Goal: Transaction & Acquisition: Purchase product/service

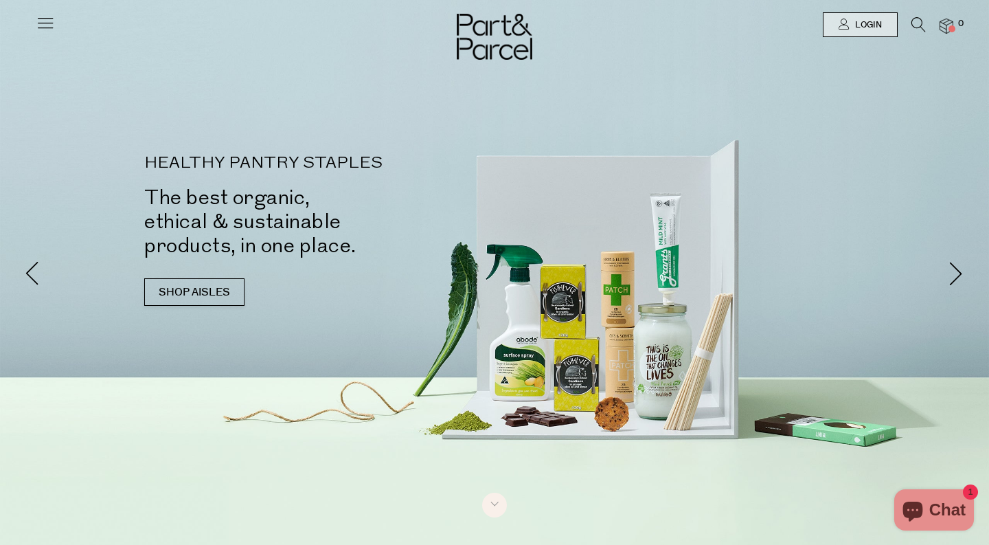
click at [924, 20] on icon at bounding box center [919, 24] width 14 height 15
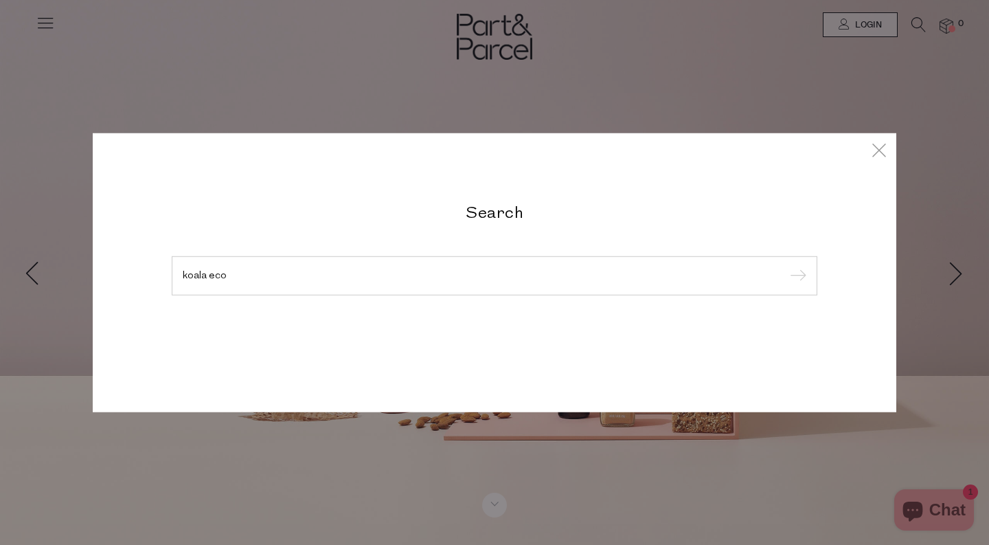
type input "koala eco"
click at [786, 266] on input "submit" at bounding box center [796, 276] width 21 height 21
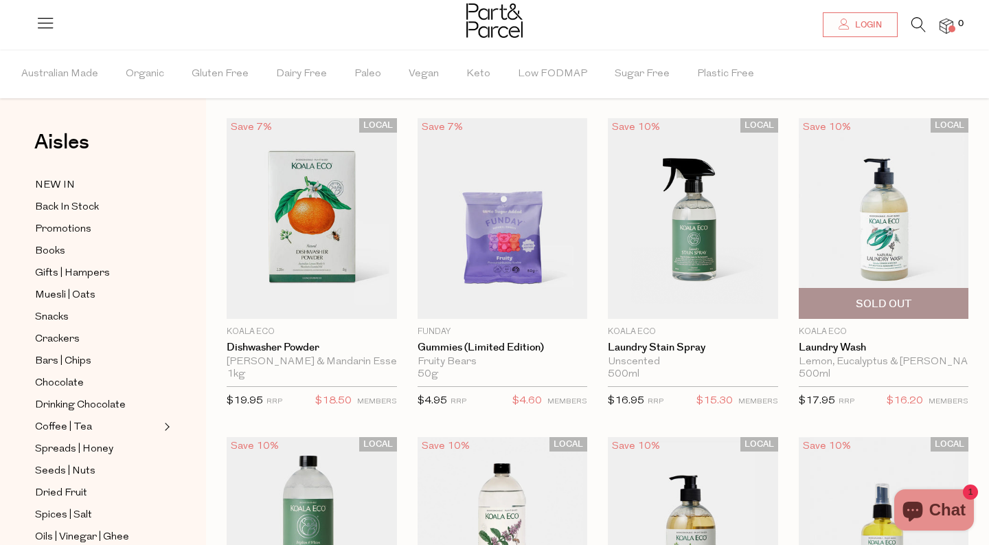
scroll to position [49, 0]
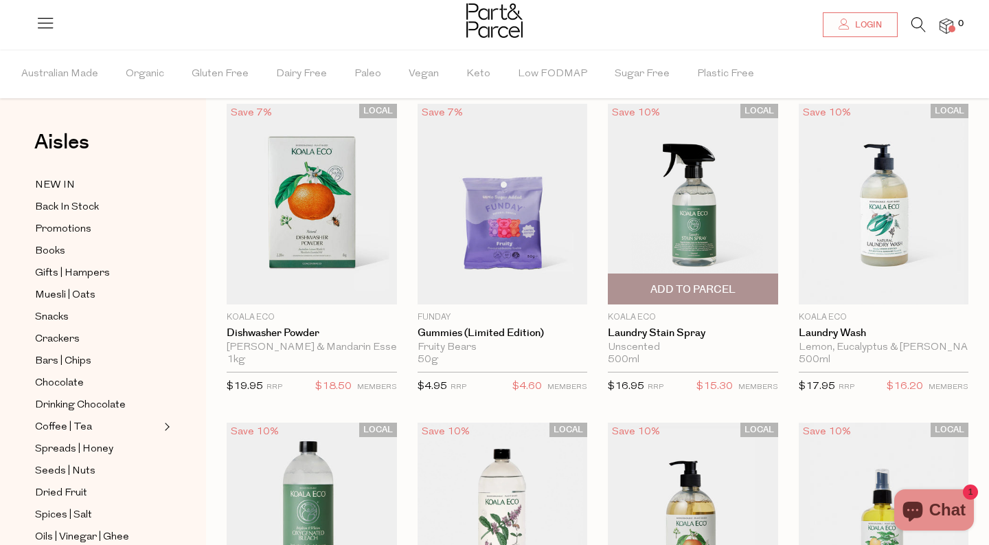
click at [719, 288] on span "Add To Parcel" at bounding box center [693, 289] width 85 height 14
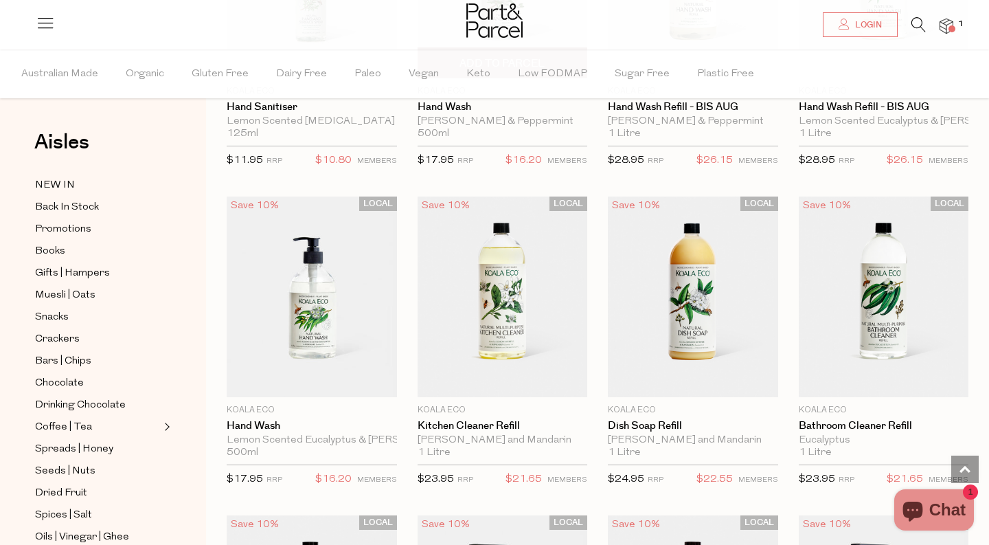
scroll to position [942, 0]
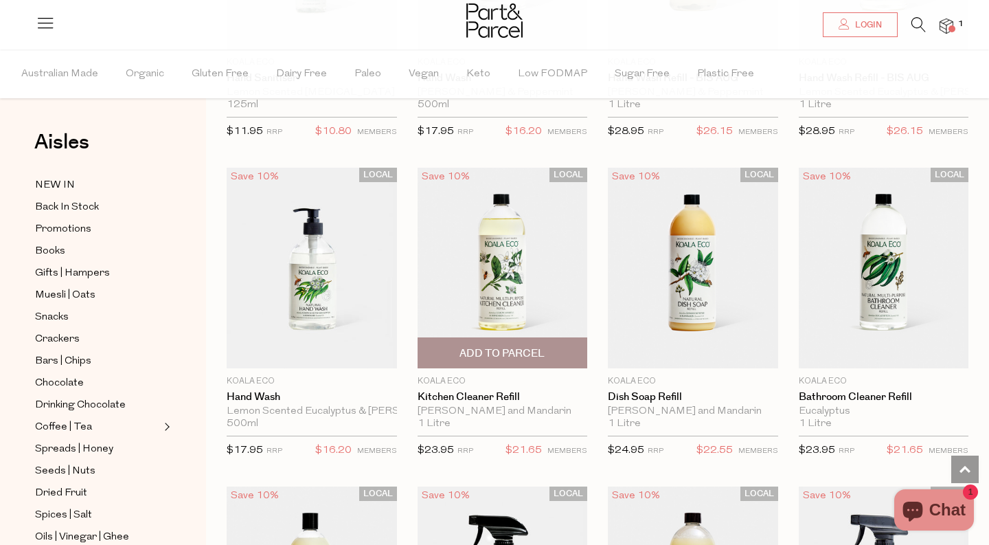
click at [483, 346] on span "Add To Parcel" at bounding box center [502, 353] width 85 height 14
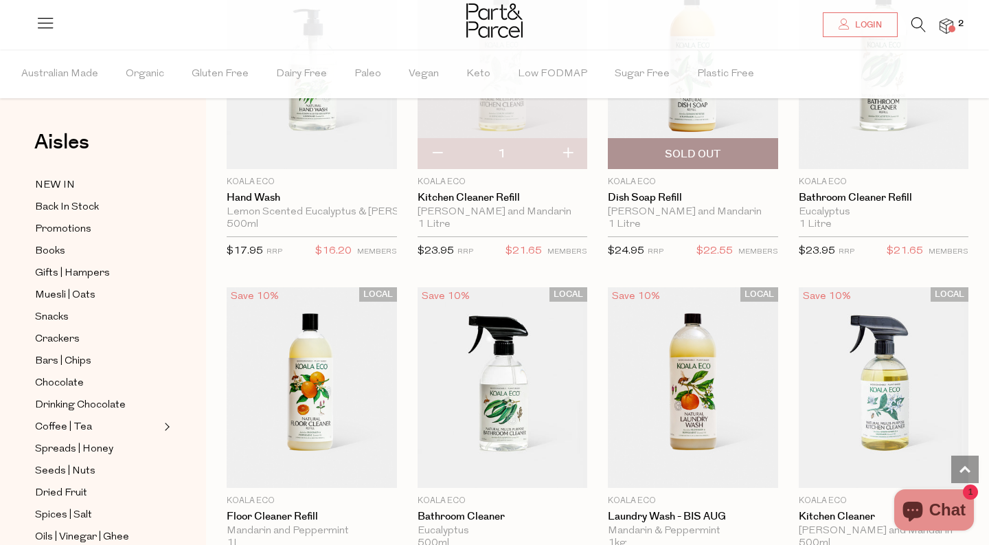
scroll to position [1146, 0]
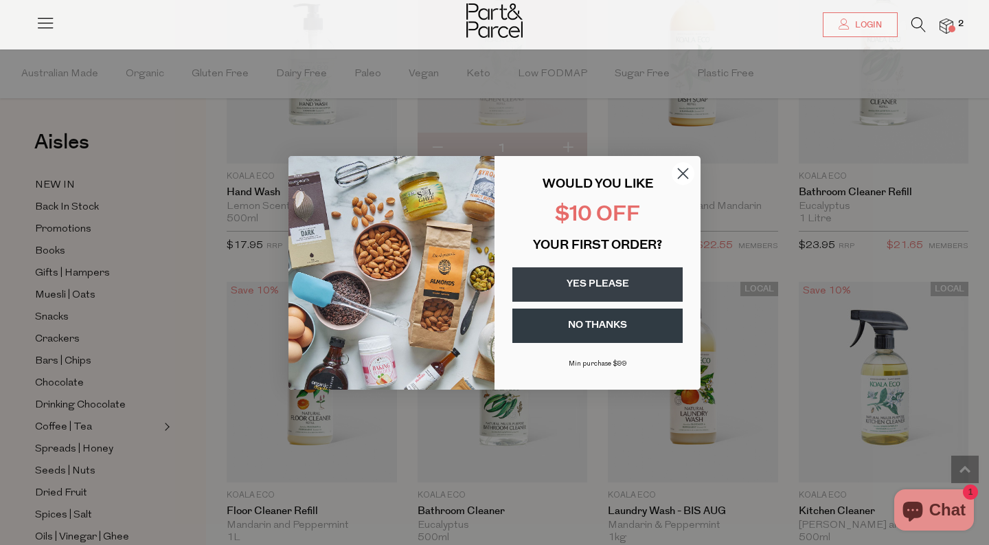
click at [626, 273] on button "YES PLEASE" at bounding box center [597, 284] width 170 height 34
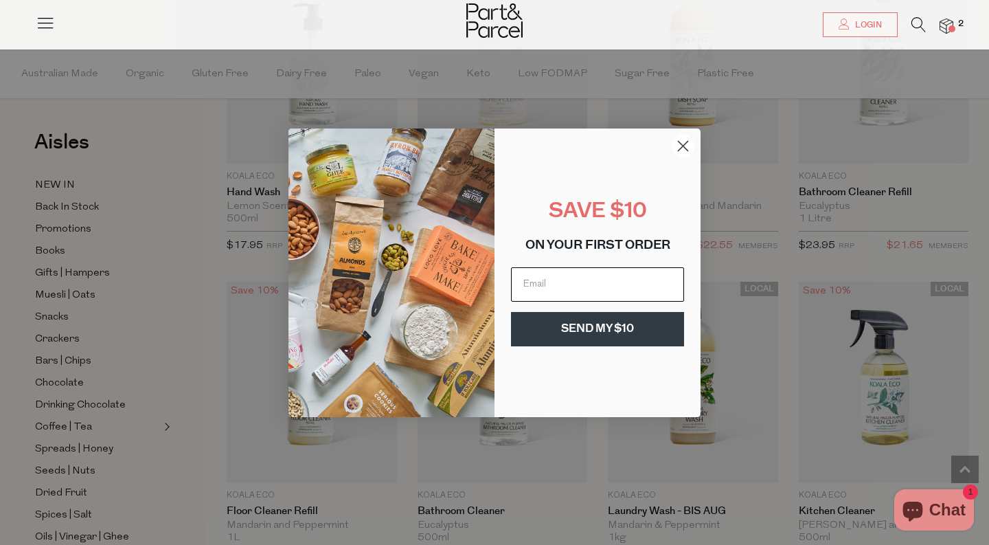
click at [626, 275] on input "Email" at bounding box center [597, 284] width 173 height 34
type input "sarahodonoghue17@gmail.com"
click input "Submit" at bounding box center [0, 0] width 0 height 0
click at [670, 331] on button "SEND MY $10" at bounding box center [597, 329] width 173 height 34
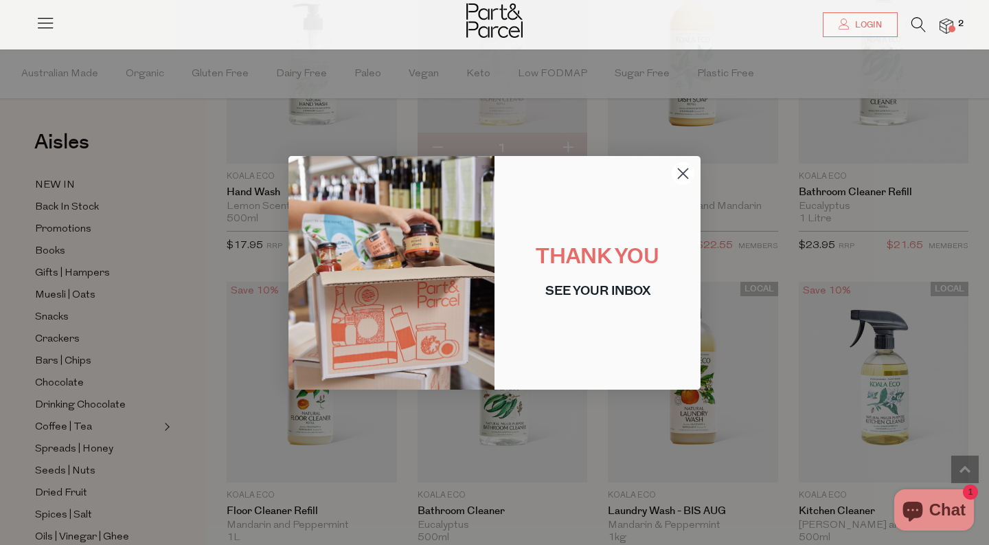
click at [681, 174] on icon "Close dialog" at bounding box center [684, 173] width 10 height 10
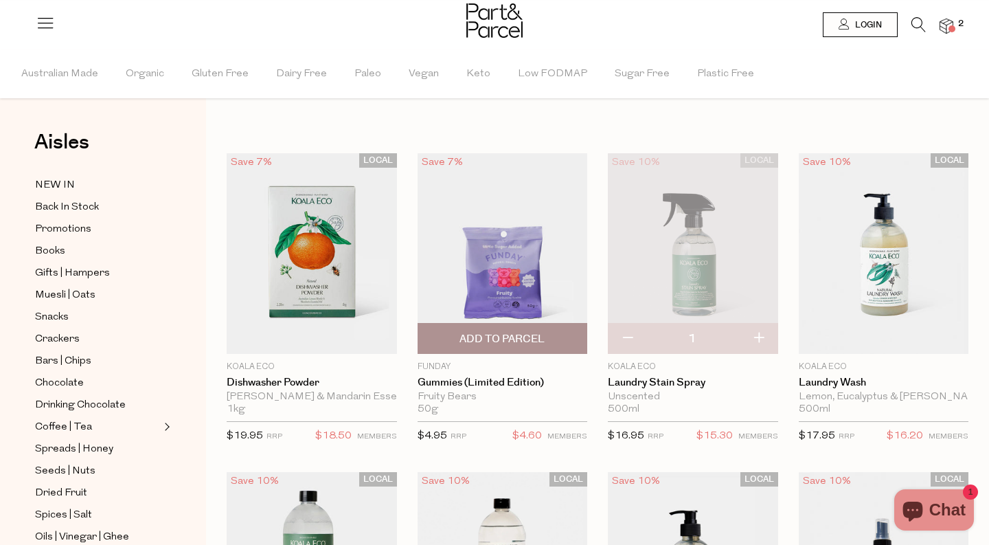
scroll to position [1, 0]
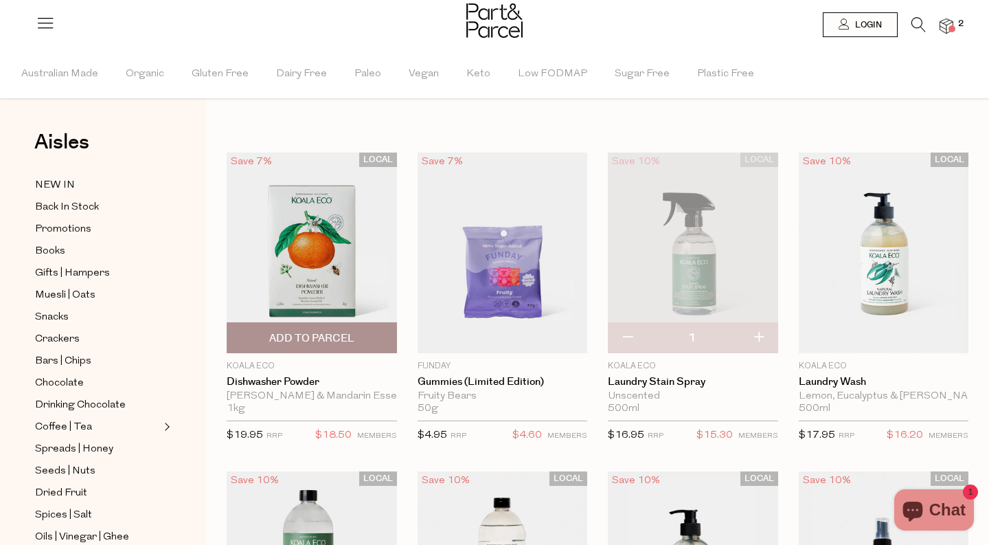
click at [361, 267] on img at bounding box center [312, 252] width 170 height 201
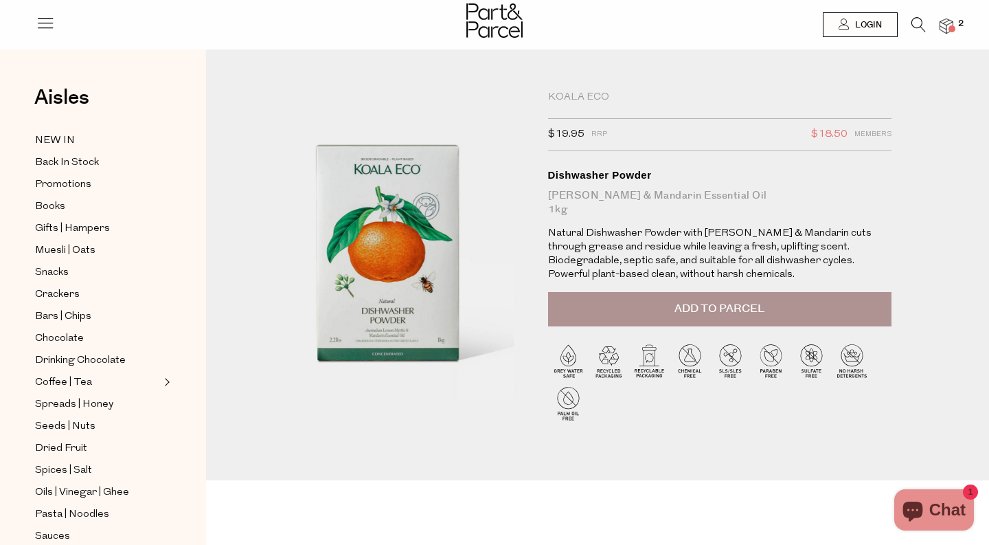
click at [953, 19] on img at bounding box center [947, 27] width 14 height 16
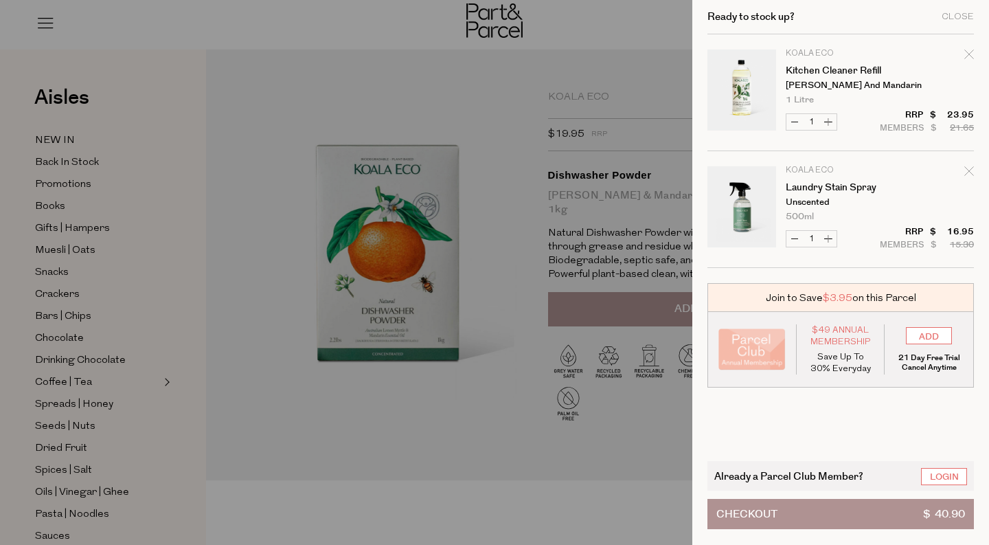
click at [572, 79] on div at bounding box center [494, 272] width 989 height 545
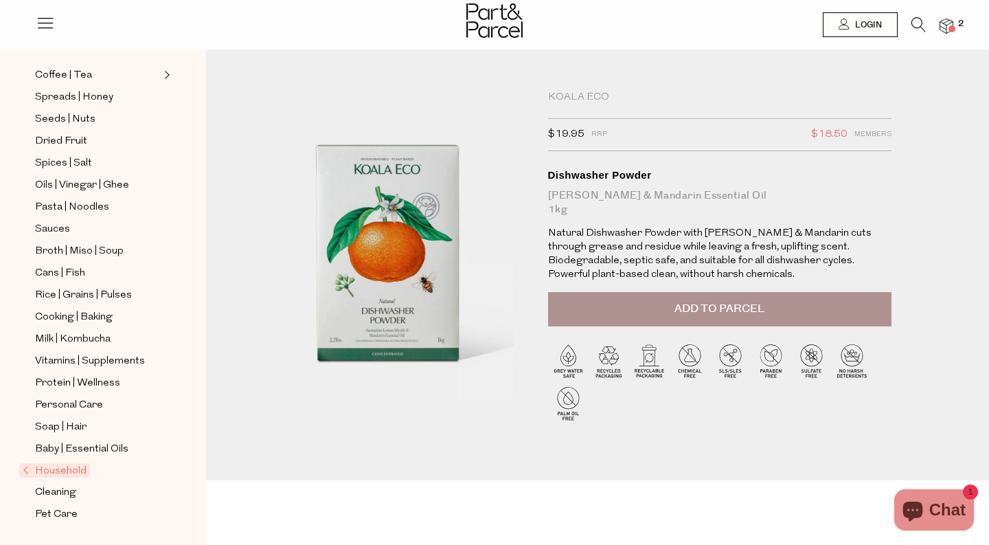
click at [943, 27] on img at bounding box center [947, 27] width 14 height 16
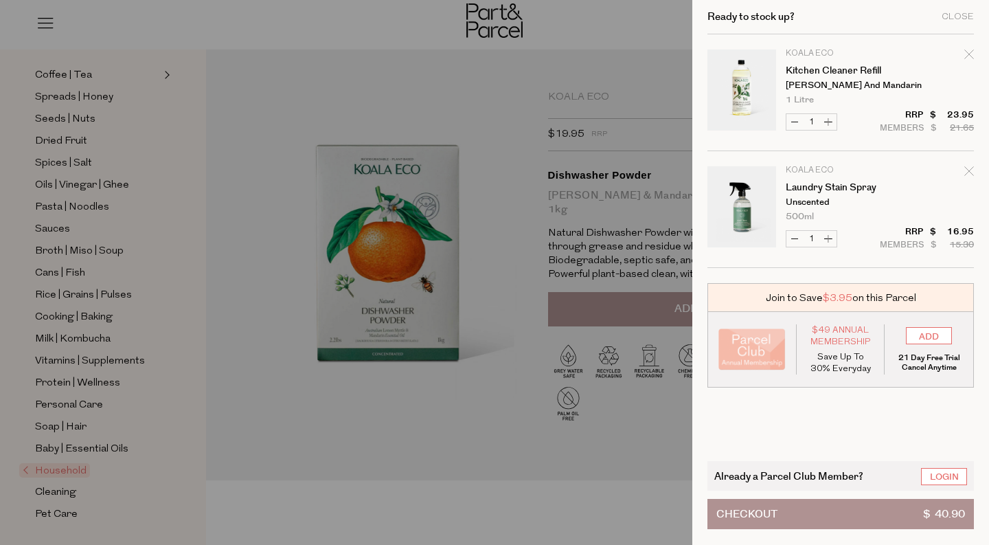
click at [943, 27] on div "Ready to stock up? Close" at bounding box center [841, 17] width 267 height 34
